Goal: Task Accomplishment & Management: Manage account settings

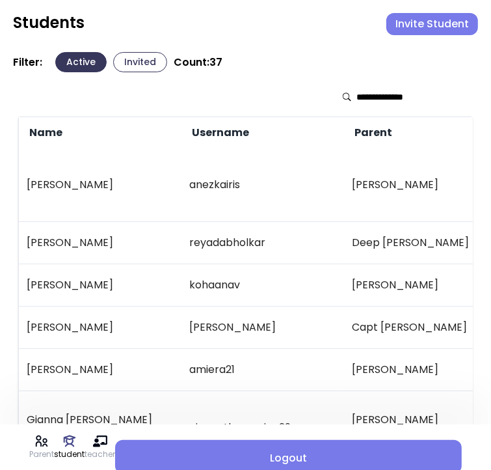
click at [369, 94] on input "text" at bounding box center [403, 96] width 92 height 13
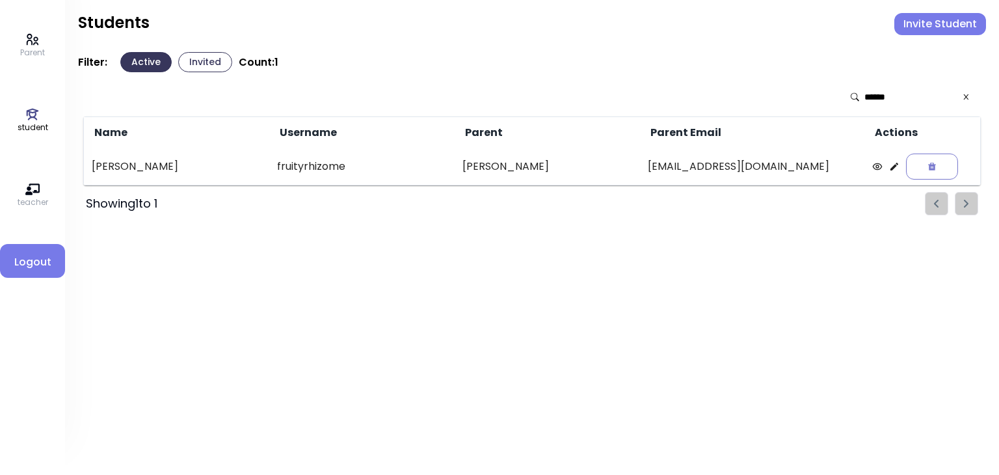
type input "******"
click at [491, 98] on icon at bounding box center [966, 96] width 5 height 5
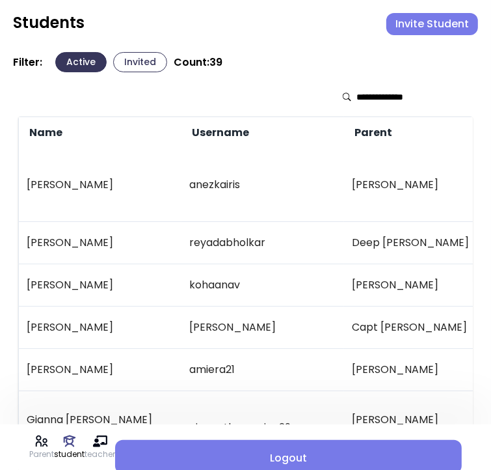
click at [130, 61] on button "Invited" at bounding box center [140, 62] width 54 height 20
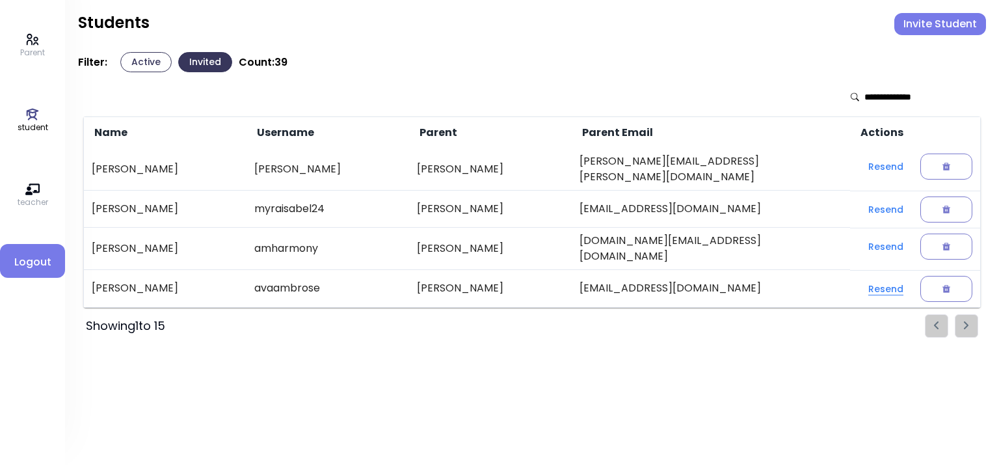
click at [491, 277] on button "Resend" at bounding box center [886, 288] width 56 height 23
click at [491, 206] on button "Resend" at bounding box center [886, 209] width 56 height 23
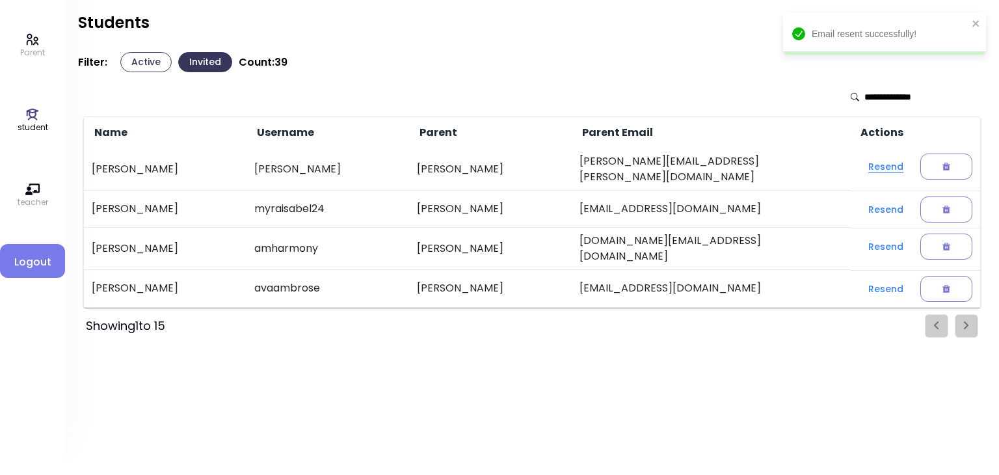
click at [491, 167] on button "Resend" at bounding box center [886, 166] width 56 height 23
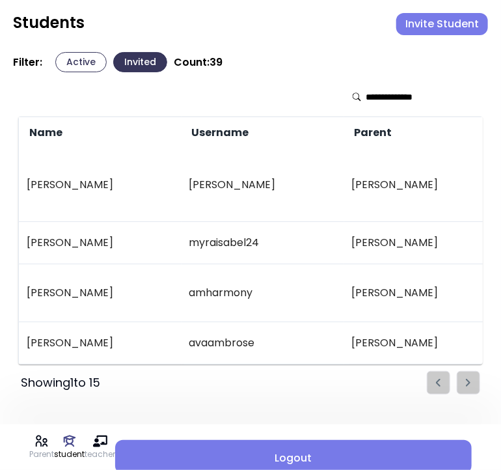
click at [70, 64] on button "Active" at bounding box center [80, 62] width 51 height 20
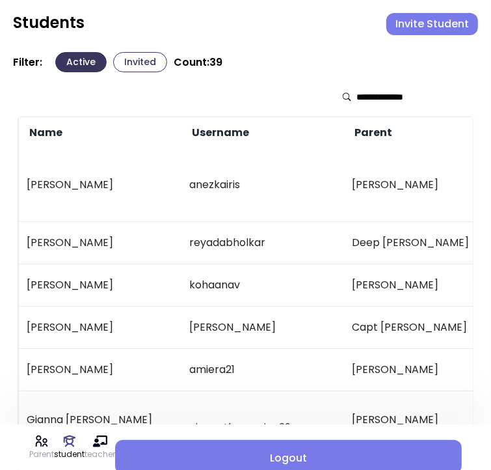
click at [372, 92] on input "text" at bounding box center [403, 96] width 92 height 13
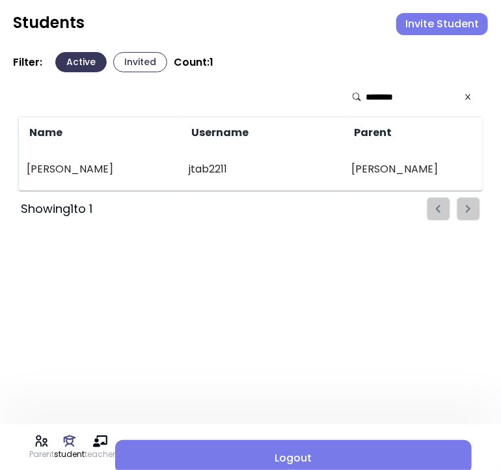
type input "********"
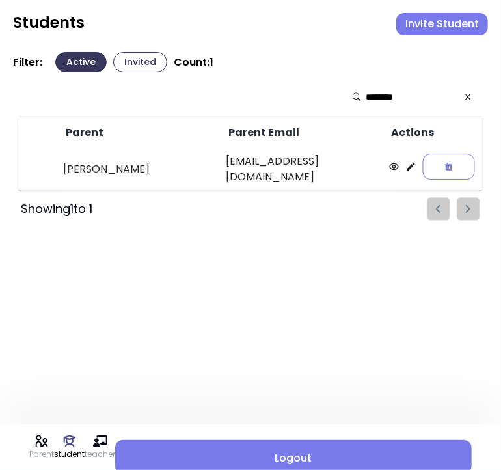
click at [411, 159] on td at bounding box center [432, 166] width 102 height 36
click at [411, 167] on icon at bounding box center [411, 167] width 8 height 8
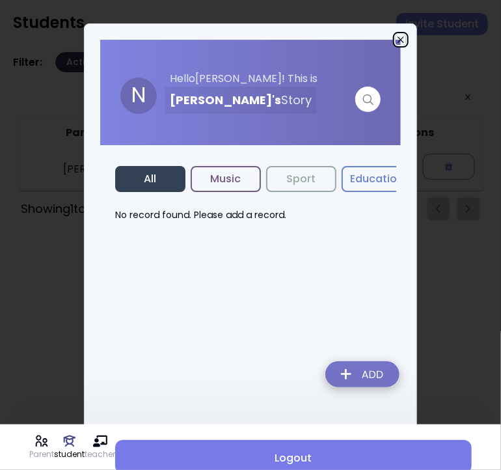
click at [398, 38] on icon "button" at bounding box center [401, 39] width 10 height 10
